Goal: Transaction & Acquisition: Purchase product/service

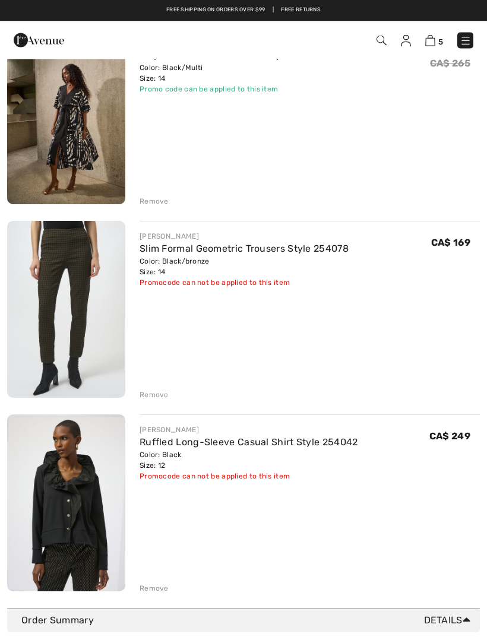
scroll to position [536, 0]
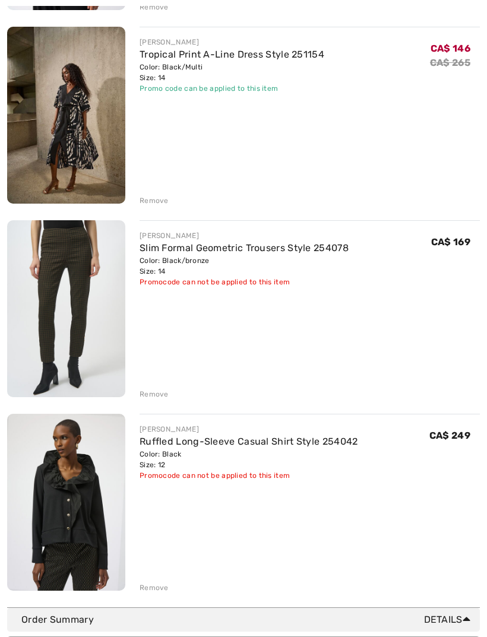
click at [152, 592] on div "Remove" at bounding box center [153, 587] width 29 height 11
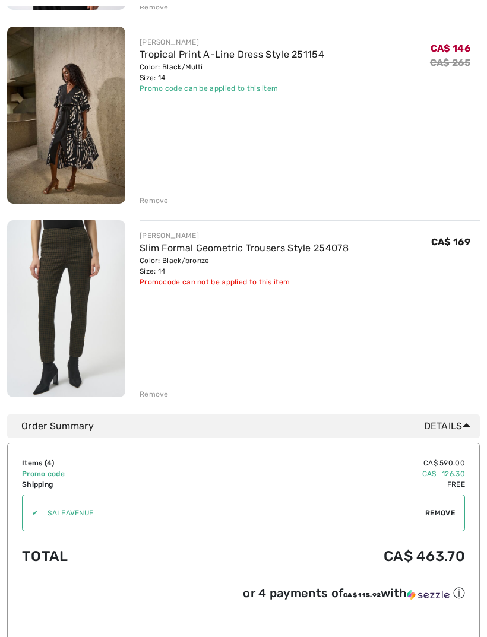
click at [158, 392] on div "Remove" at bounding box center [153, 394] width 29 height 11
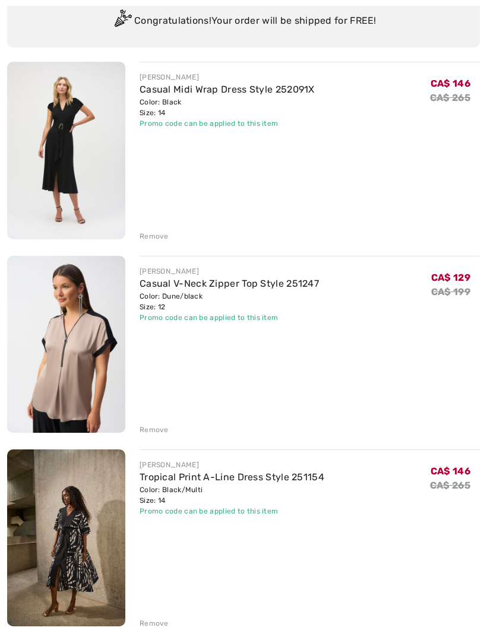
scroll to position [120, 0]
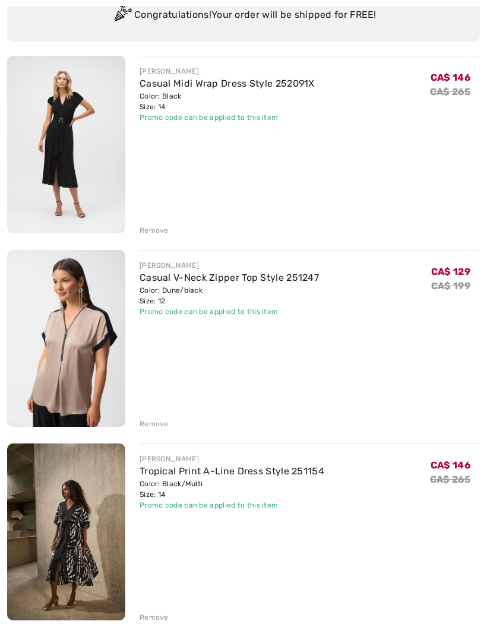
click at [155, 611] on div "Remove" at bounding box center [309, 615] width 340 height 13
click at [178, 595] on div "JOSEPH RIBKOFF Tropical Print A-Line Dress Style 251154 Color: Black/Multi Size…" at bounding box center [309, 533] width 340 height 180
click at [147, 617] on div "Remove" at bounding box center [153, 617] width 29 height 11
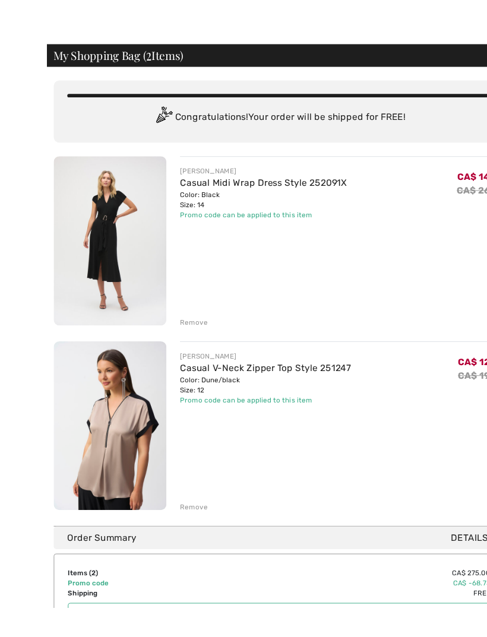
scroll to position [24, 0]
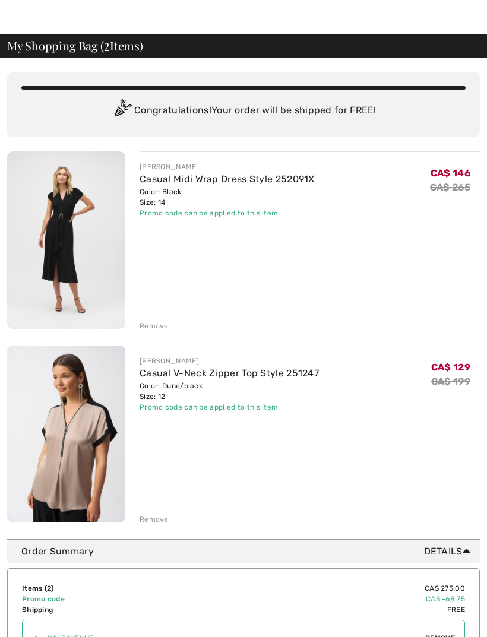
click at [152, 328] on div "Remove" at bounding box center [153, 325] width 29 height 11
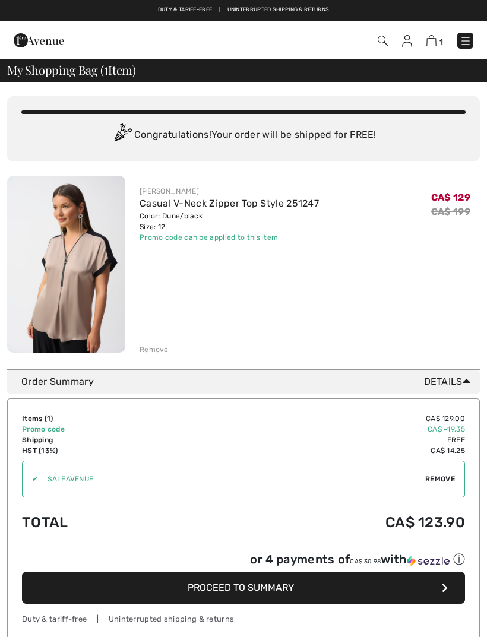
checkbox input "true"
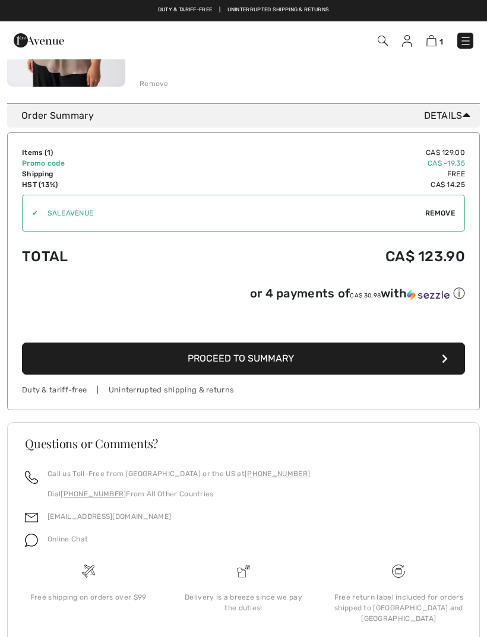
scroll to position [304, 0]
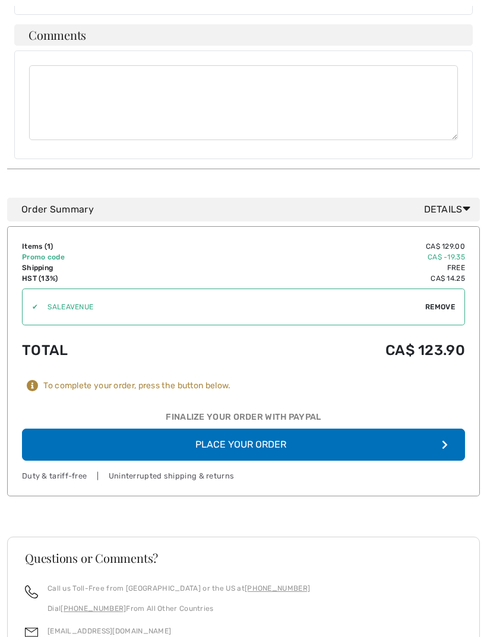
scroll to position [668, 0]
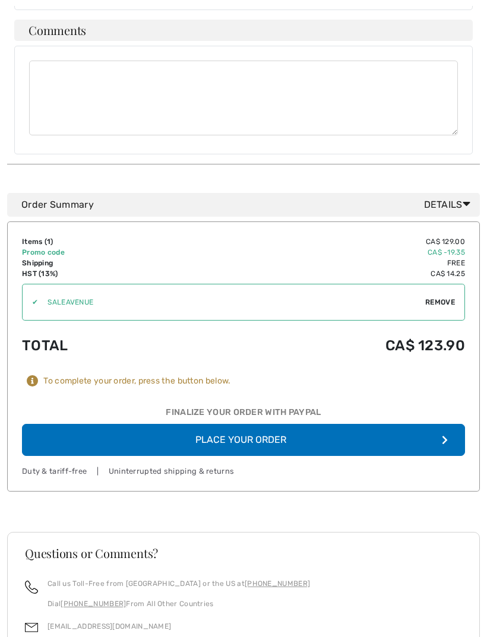
click at [285, 424] on button "Place Your Order" at bounding box center [243, 440] width 443 height 32
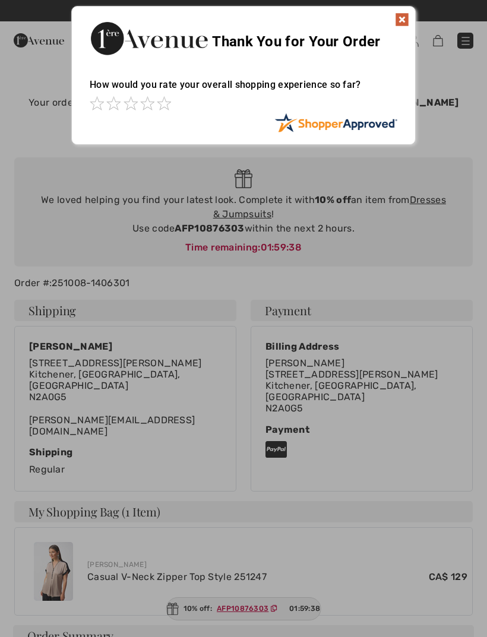
click at [425, 188] on div at bounding box center [243, 318] width 487 height 637
click at [422, 190] on div at bounding box center [243, 318] width 487 height 637
click at [427, 188] on div at bounding box center [243, 318] width 487 height 637
click at [400, 23] on img at bounding box center [402, 19] width 14 height 14
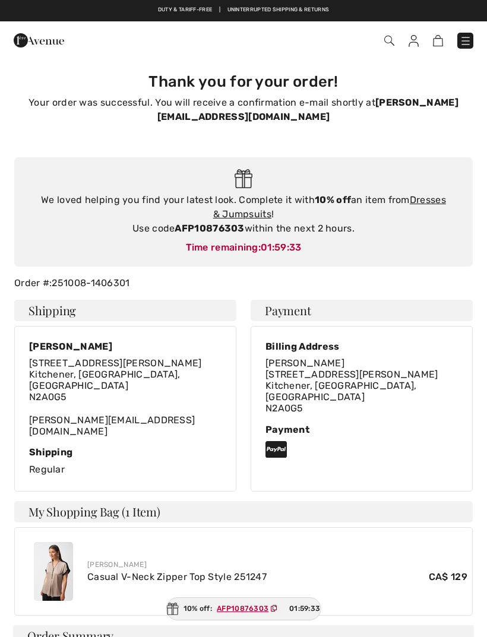
click at [431, 194] on link "Dresses & Jumpsuits" at bounding box center [329, 207] width 233 height 26
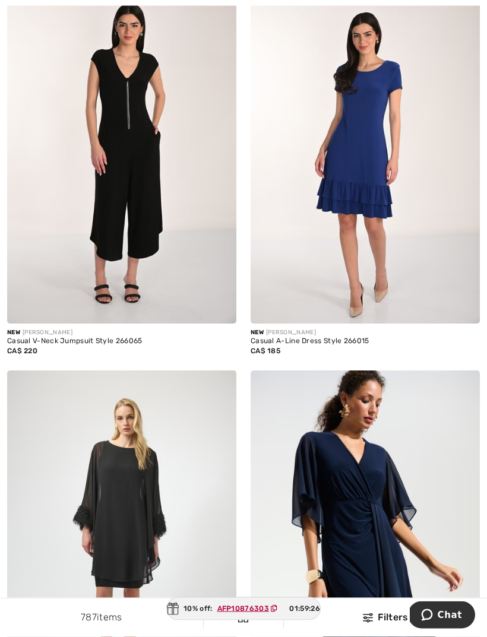
scroll to position [1365, 0]
click at [380, 134] on img at bounding box center [364, 152] width 229 height 344
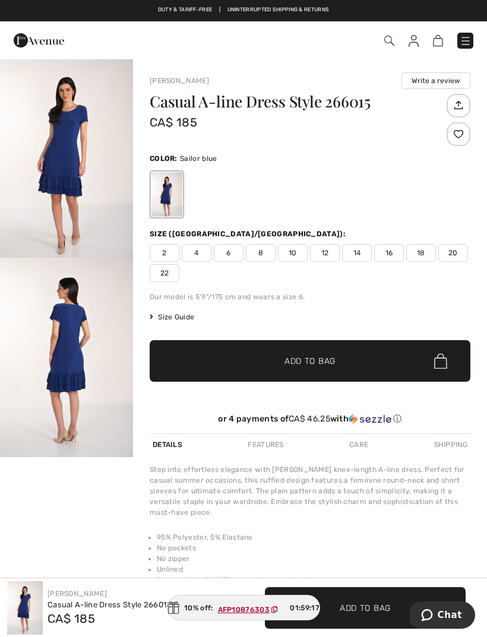
click at [367, 256] on span "14" at bounding box center [357, 253] width 30 height 18
click at [317, 359] on span "Add to Bag" at bounding box center [309, 361] width 51 height 12
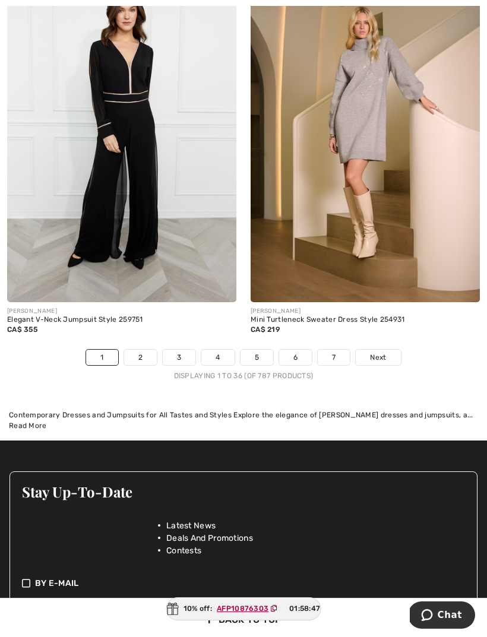
scroll to position [7405, 0]
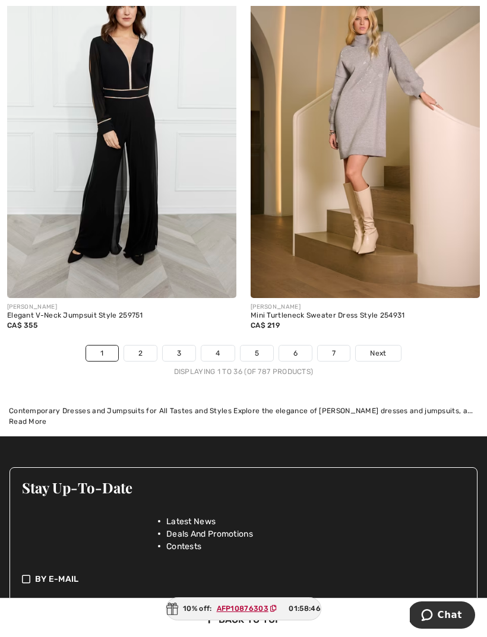
click at [387, 345] on link "Next" at bounding box center [377, 352] width 45 height 15
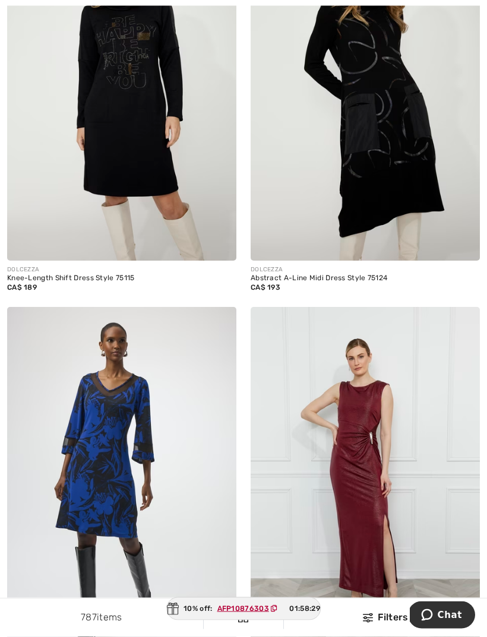
scroll to position [5355, 0]
click at [240, 612] on ins "AFP10876303" at bounding box center [243, 608] width 52 height 8
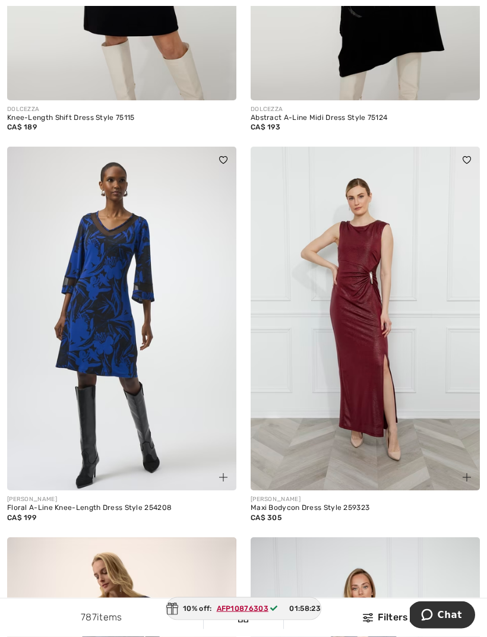
scroll to position [5518, 0]
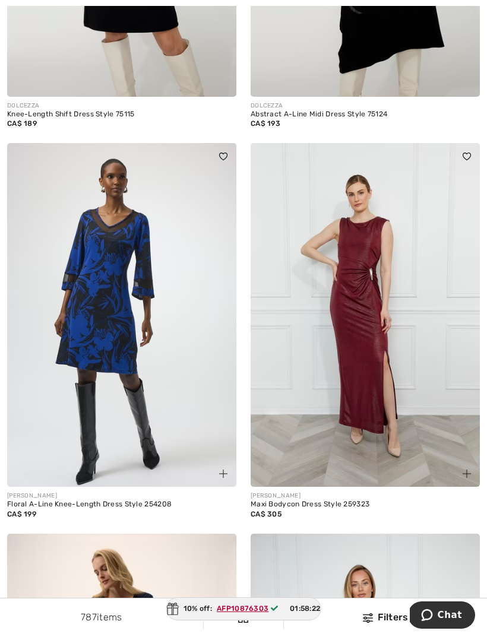
click at [258, 612] on ins "AFP10876303" at bounding box center [243, 608] width 52 height 8
click at [243, 614] on span "AFP10876303" at bounding box center [249, 608] width 75 height 11
click at [206, 620] on div "10% off: AFP10876303 01:58:08" at bounding box center [244, 608] width 156 height 23
click at [231, 612] on ins "AFP10876303" at bounding box center [242, 608] width 52 height 8
click at [238, 612] on ins "AFP10876303" at bounding box center [243, 608] width 52 height 8
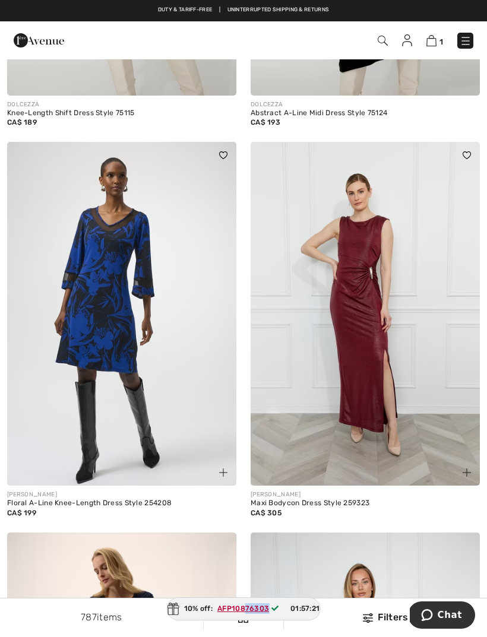
scroll to position [8025, 0]
